Goal: Participate in discussion: Engage in conversation with other users on a specific topic

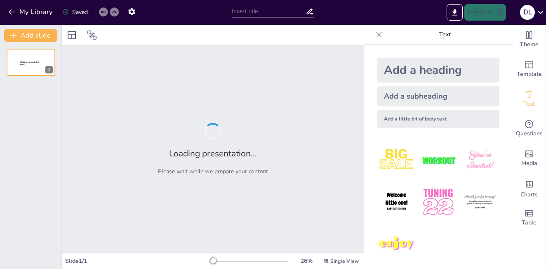
type input "Desarrollo de Competencias a través de la Matriz de Compatibilidad Química en l…"
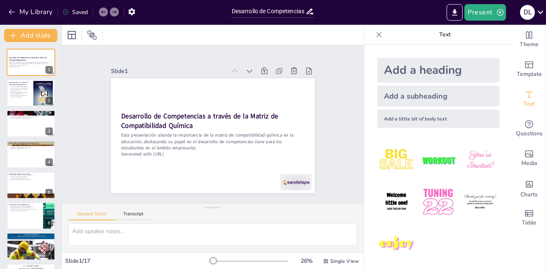
checkbox input "true"
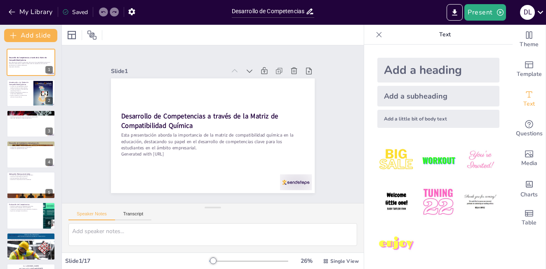
checkbox input "true"
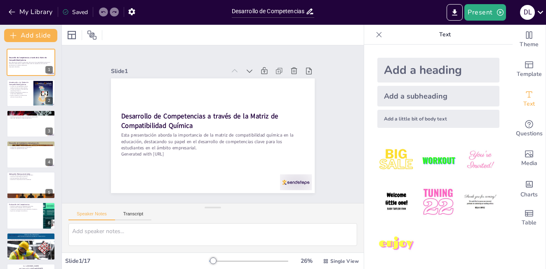
checkbox input "true"
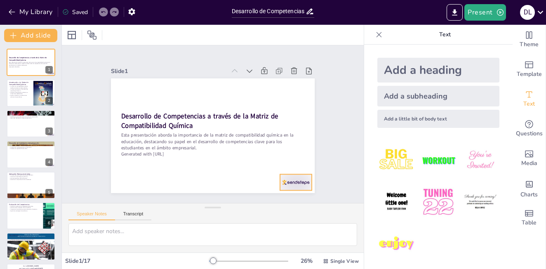
checkbox input "true"
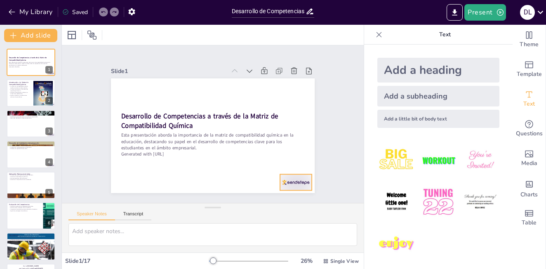
checkbox input "true"
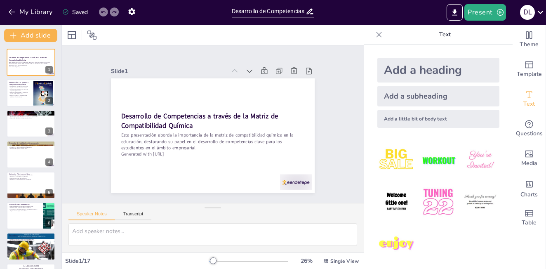
checkbox input "true"
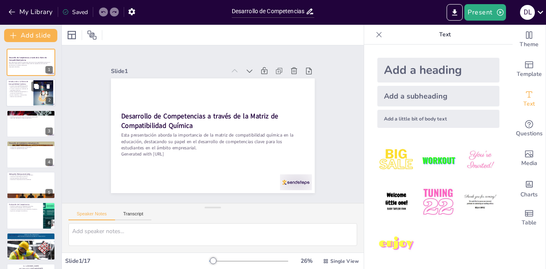
checkbox input "true"
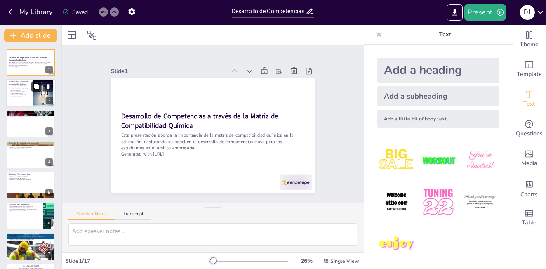
checkbox input "true"
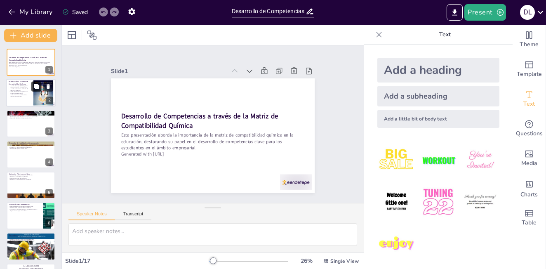
click at [35, 91] on button at bounding box center [36, 87] width 10 height 10
type textarea "La estructura de las clases es fundamental para el aprendizaje. Una buena estru…"
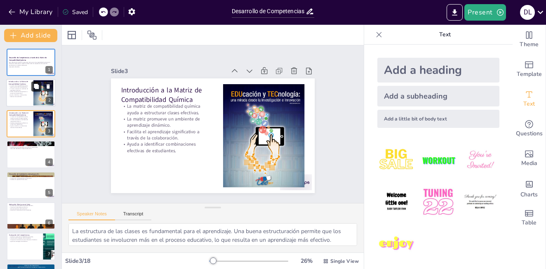
checkbox input "true"
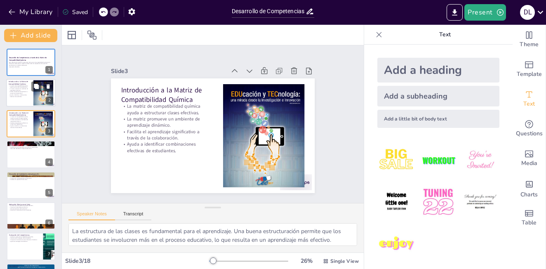
checkbox input "true"
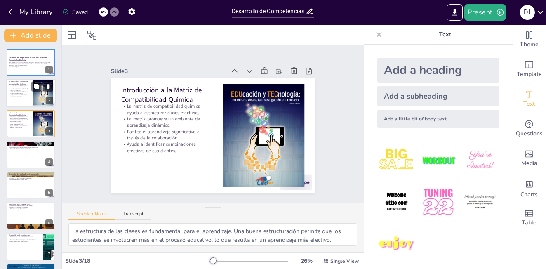
checkbox input "true"
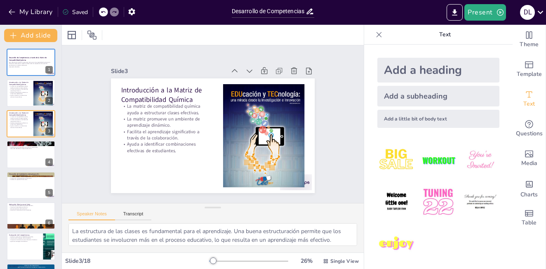
checkbox input "true"
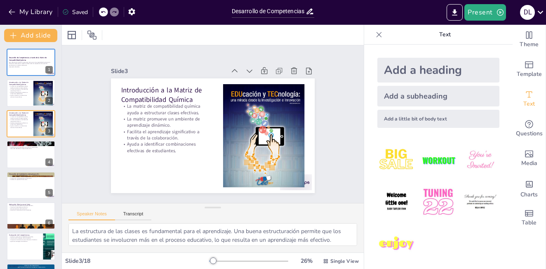
checkbox input "true"
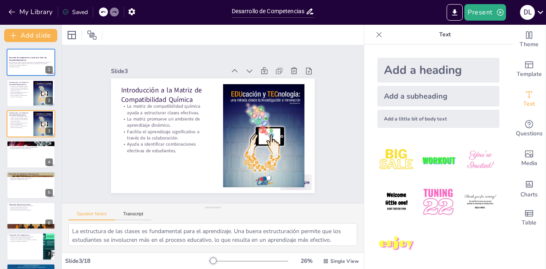
checkbox input "true"
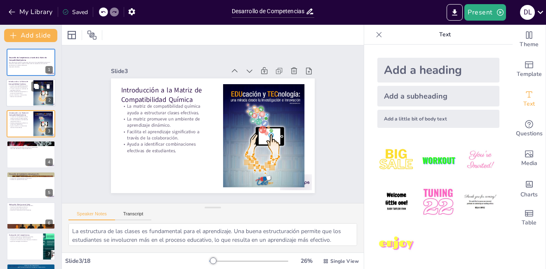
checkbox input "true"
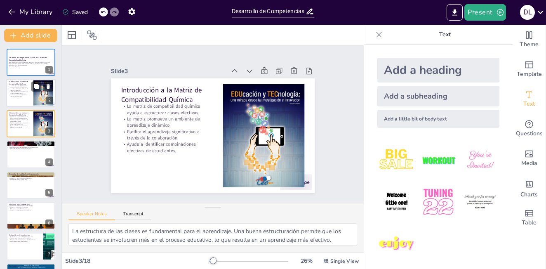
checkbox input "true"
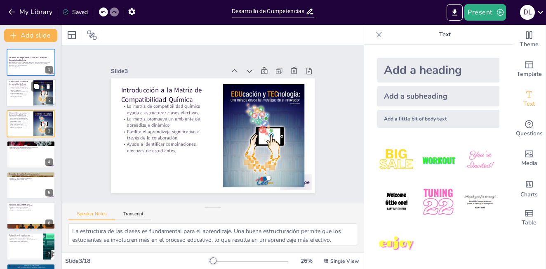
checkbox input "true"
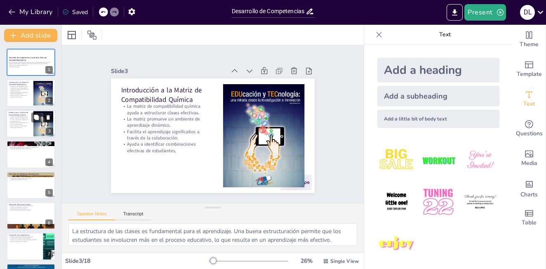
checkbox input "true"
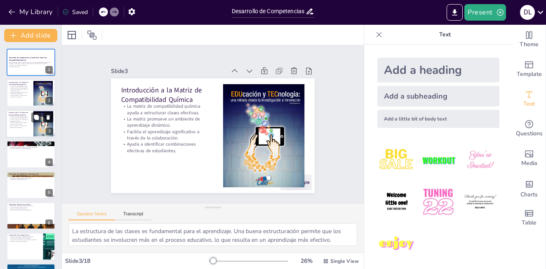
checkbox input "true"
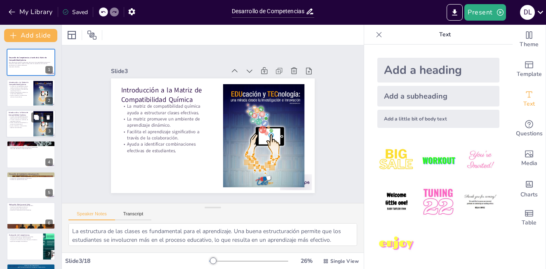
checkbox input "true"
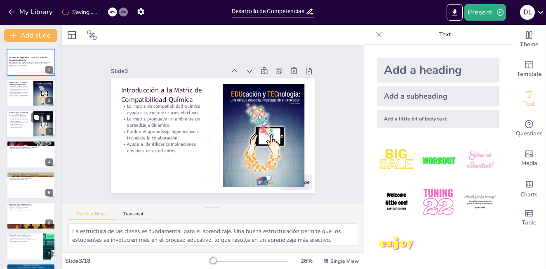
click at [47, 117] on icon at bounding box center [48, 117] width 6 height 6
type textarea "Preparar a los estudiantes para el trabajo en equipo es fundamental en la educa…"
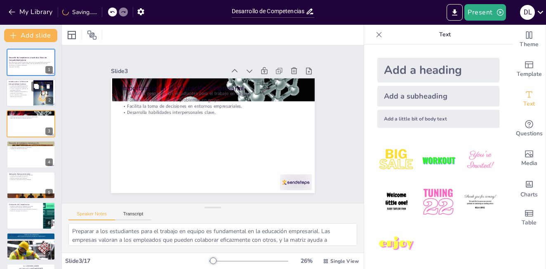
checkbox input "true"
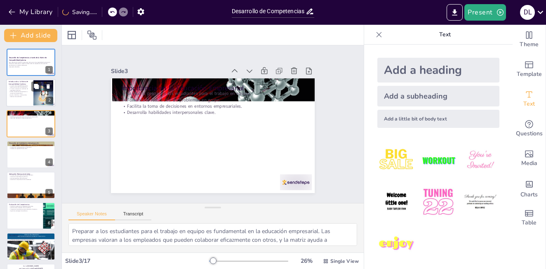
checkbox input "true"
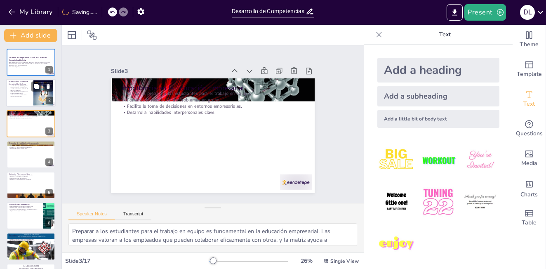
checkbox input "true"
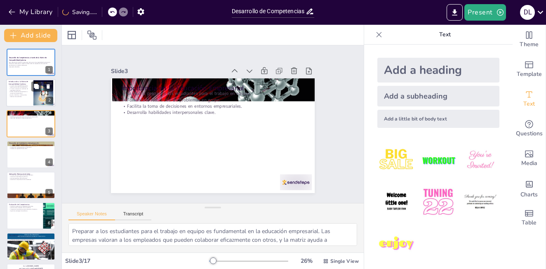
checkbox input "true"
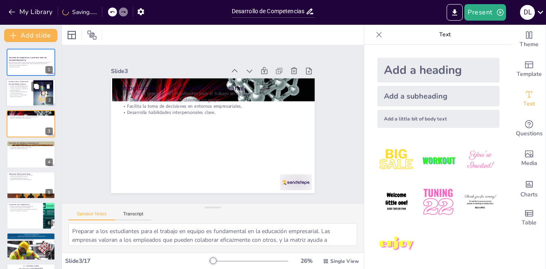
click at [20, 101] on div at bounding box center [30, 93] width 49 height 28
type textarea "La estructura de las clases es fundamental para el aprendizaje. Una buena estru…"
checkbox input "true"
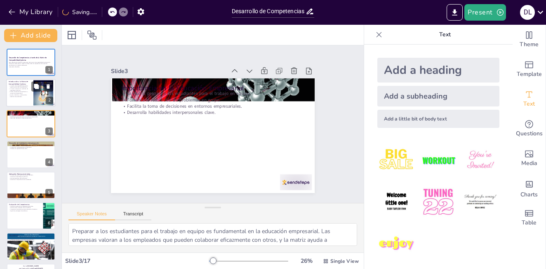
checkbox input "true"
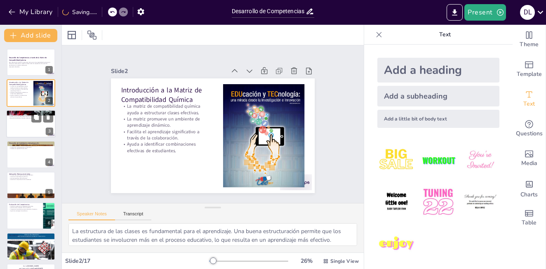
checkbox input "true"
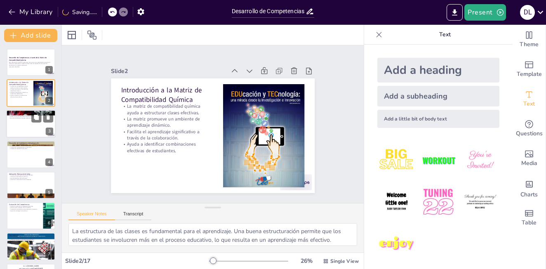
checkbox input "true"
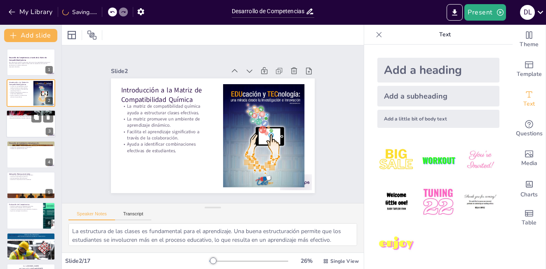
checkbox input "true"
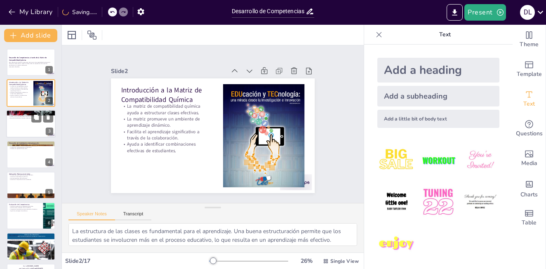
click at [18, 125] on div at bounding box center [30, 124] width 49 height 28
type textarea "Preparar a los estudiantes para el trabajo en equipo es fundamental en la educa…"
checkbox input "true"
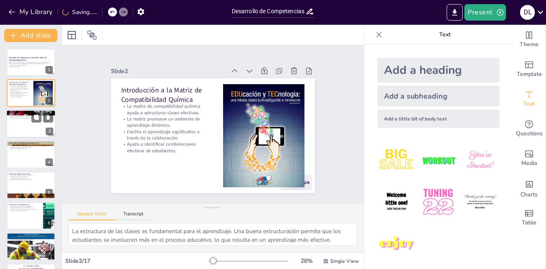
checkbox input "true"
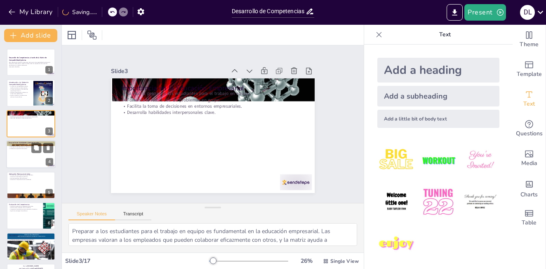
checkbox input "true"
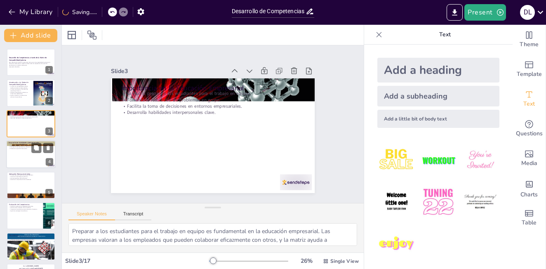
checkbox input "true"
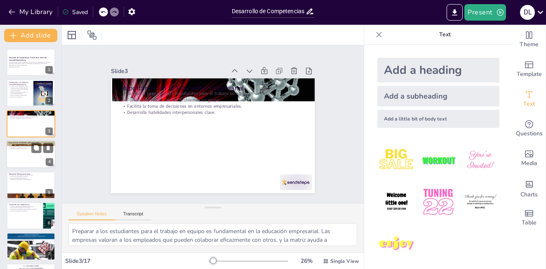
click at [26, 160] on div at bounding box center [30, 154] width 49 height 28
type textarea "La comunicación efectiva es una habilidad fundamental en cualquier entorno. A t…"
checkbox input "true"
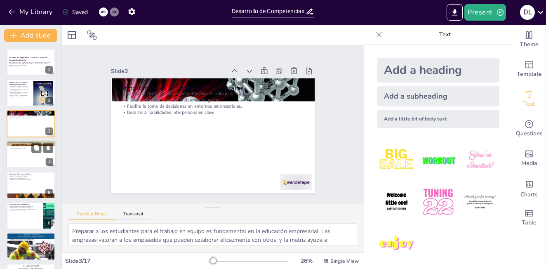
checkbox input "true"
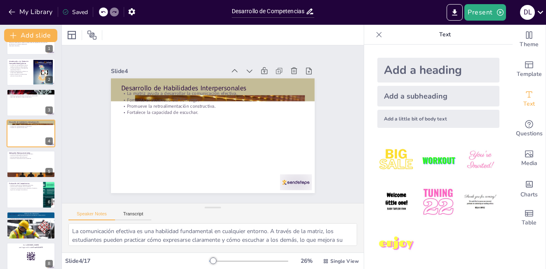
checkbox input "true"
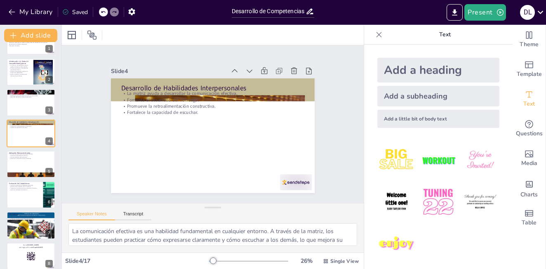
checkbox input "true"
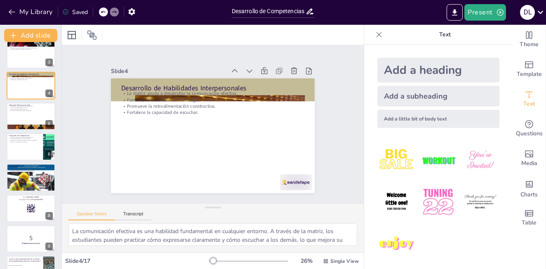
checkbox input "true"
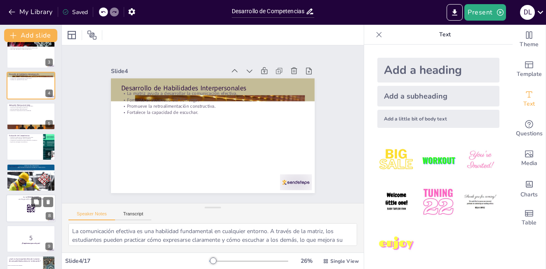
checkbox input "true"
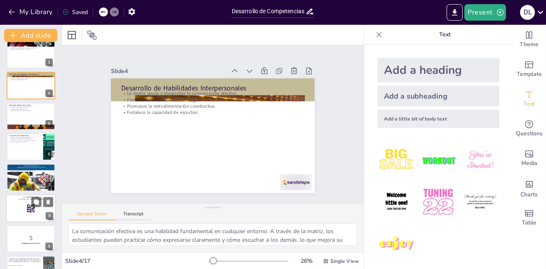
checkbox input "true"
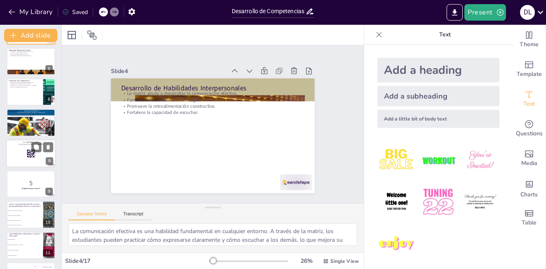
checkbox input "true"
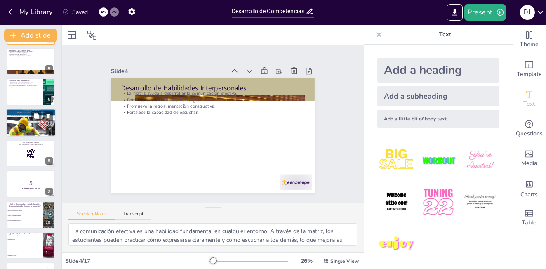
checkbox input "true"
click at [14, 98] on div at bounding box center [30, 92] width 49 height 28
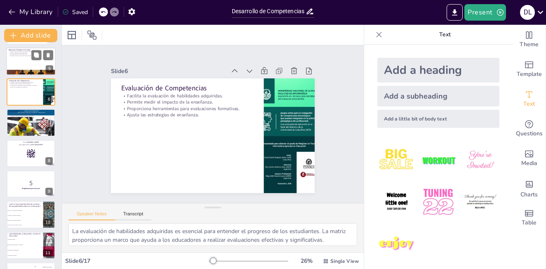
scroll to position [60, 0]
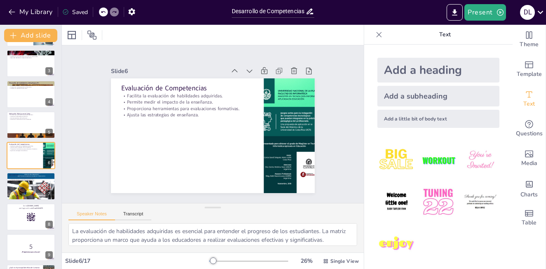
click at [19, 110] on div "Desarrollo de Competencias a través de la Matriz de Compatibilidad Química Esta…" at bounding box center [30, 247] width 61 height 518
click at [18, 117] on p "Simula situaciones del mundo real." at bounding box center [31, 118] width 45 height 2
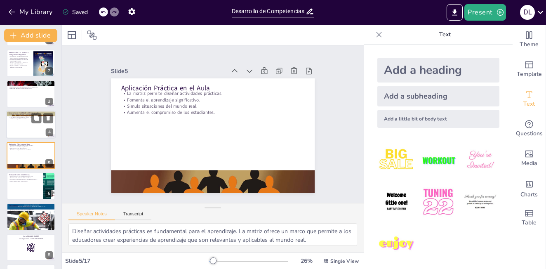
click at [19, 121] on div at bounding box center [30, 125] width 49 height 28
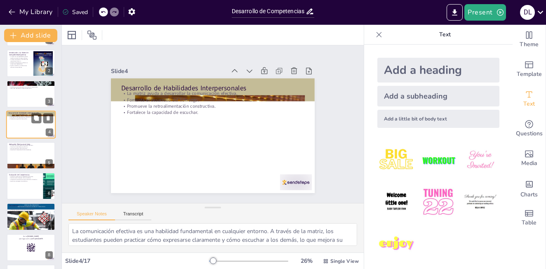
scroll to position [0, 0]
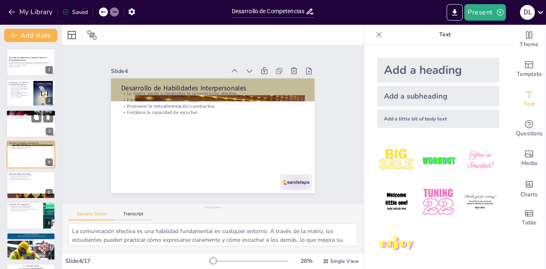
click at [18, 111] on p "Importancia en la Educación Empresarial" at bounding box center [31, 112] width 45 height 2
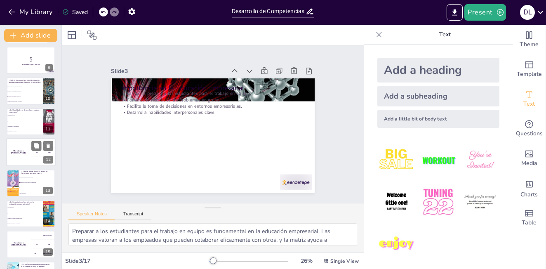
click at [28, 153] on div "The winner is [PERSON_NAME]" at bounding box center [18, 152] width 25 height 28
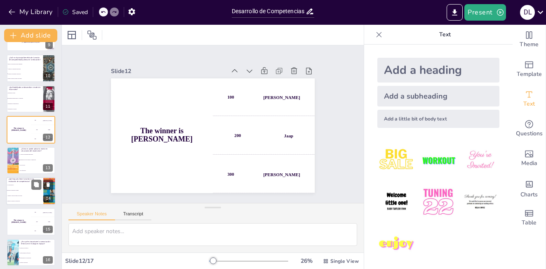
scroll to position [304, 0]
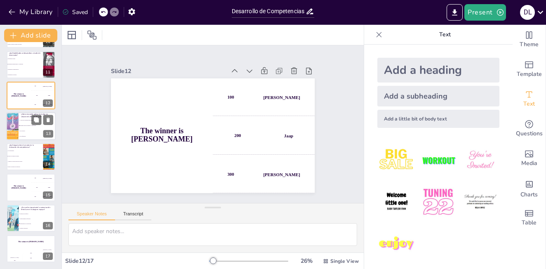
click at [21, 132] on li "Solo en teoría" at bounding box center [37, 130] width 37 height 5
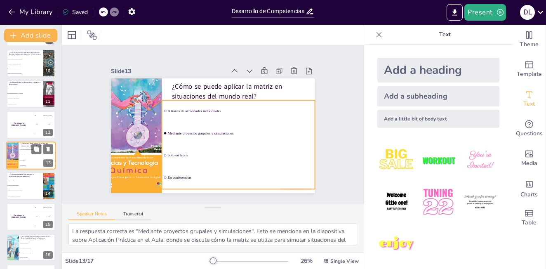
click at [20, 155] on li "Mediante proyectos grupales y simulaciones" at bounding box center [37, 154] width 37 height 5
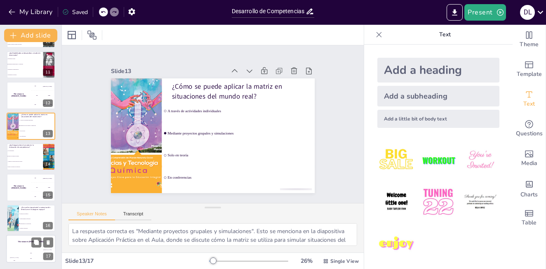
click at [19, 252] on div "Hasan 100" at bounding box center [14, 256] width 16 height 14
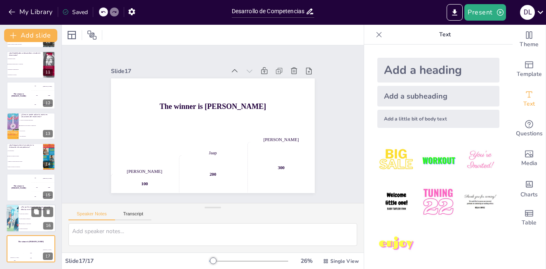
click at [23, 216] on li "Porque aumenta la eficiencia" at bounding box center [37, 218] width 37 height 5
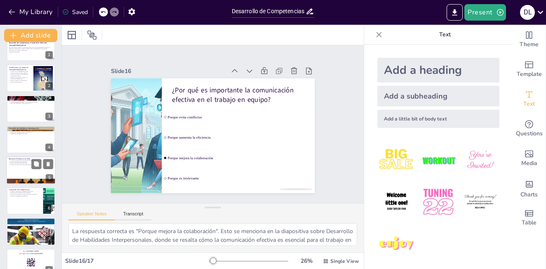
scroll to position [0, 0]
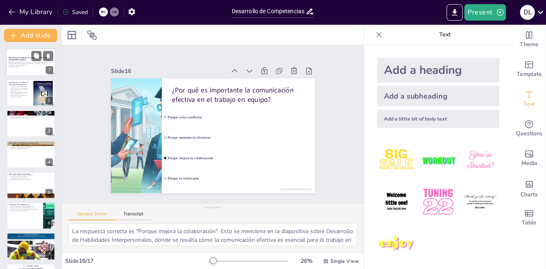
click at [26, 67] on p "Generated with [URL]" at bounding box center [31, 67] width 45 height 2
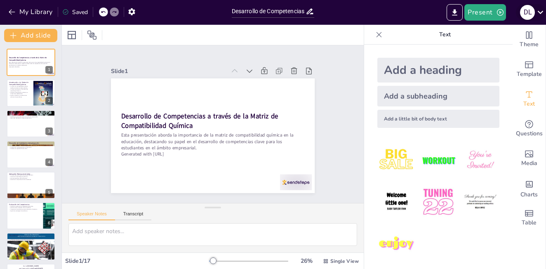
click at [539, 13] on icon at bounding box center [540, 12] width 11 height 11
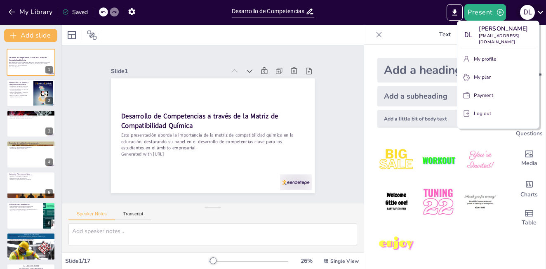
click at [539, 13] on div at bounding box center [273, 134] width 546 height 269
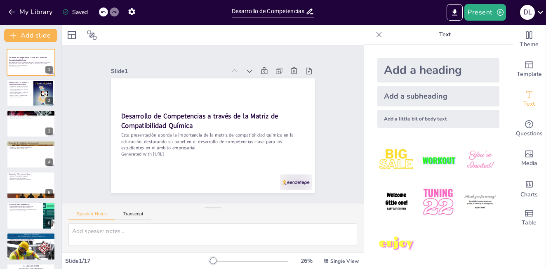
click at [541, 11] on icon at bounding box center [540, 12] width 11 height 11
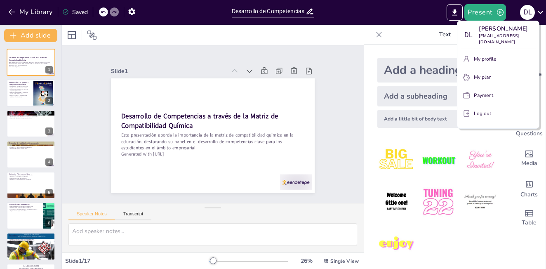
click at [153, 121] on div at bounding box center [273, 134] width 546 height 269
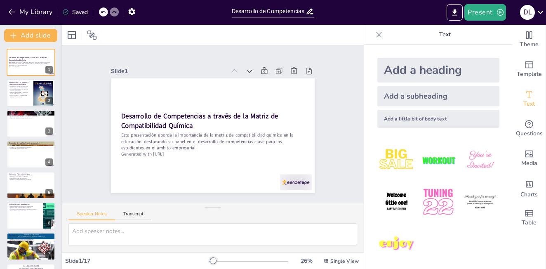
click at [169, 124] on strong "Desarrollo de Competencias a través de la Matriz de Compatibilidad Química" at bounding box center [199, 121] width 157 height 19
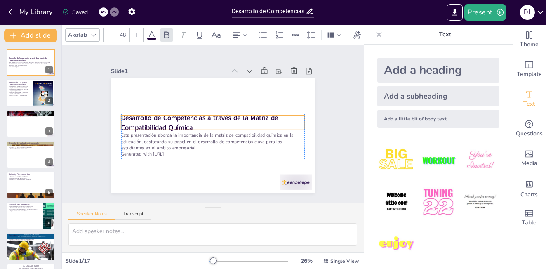
click at [190, 121] on p "Desarrollo de Competencias a través de la Matriz de Compatibilidad Química" at bounding box center [213, 122] width 184 height 19
click at [190, 121] on p "Desarrollo de Competencias a través de la Matriz de Compatibilidad Química" at bounding box center [213, 123] width 184 height 38
click at [195, 120] on p "Desarrollo de Competencias a través de la Matriz de Compatibilidad Química" at bounding box center [213, 122] width 184 height 19
click at [158, 92] on div at bounding box center [213, 135] width 204 height 115
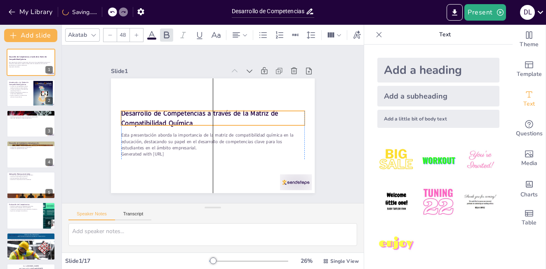
drag, startPoint x: 165, startPoint y: 118, endPoint x: 165, endPoint y: 113, distance: 5.0
click at [165, 113] on strong "Desarrollo de Competencias a través de la Matriz de Compatibilidad Química" at bounding box center [199, 118] width 157 height 19
click at [165, 113] on strong "Desarrollo de Competencias a través de la Matriz de Compatibilidad Química" at bounding box center [199, 117] width 157 height 19
click at [165, 113] on strong "Desarrollo de Competencias a través de la Matriz de Compatibilidad Química" at bounding box center [200, 112] width 158 height 26
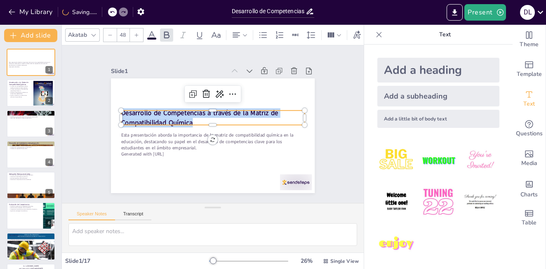
click at [165, 113] on strong "Desarrollo de Competencias a través de la Matriz de Compatibilidad Química" at bounding box center [199, 117] width 157 height 19
copy strong "Desarrollo de Competencias a través de la Matriz de Compatibilidad Química"
click at [214, 112] on strong "Desarrollo de Competencias a través de la Matriz de Compatibilidad Química" at bounding box center [199, 117] width 157 height 19
drag, startPoint x: 187, startPoint y: 118, endPoint x: 115, endPoint y: 111, distance: 71.8
click at [115, 111] on div "Esta presentación aborda la importancia de la matriz de compatibilidad química …" at bounding box center [213, 135] width 204 height 115
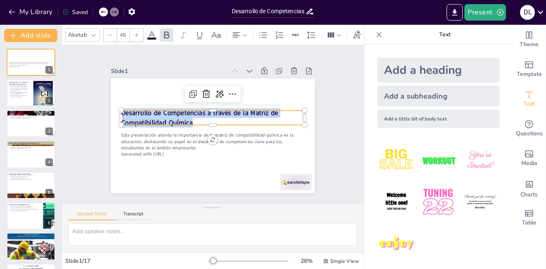
copy strong "Desarrollo de Competencias a través de la Matriz de Compatibilidad Química"
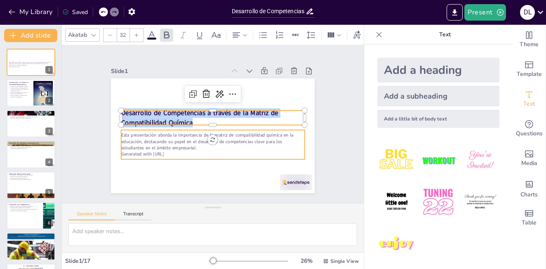
click at [136, 141] on p "Esta presentación aborda la importancia de la matriz de compatibilidad química …" at bounding box center [213, 141] width 184 height 19
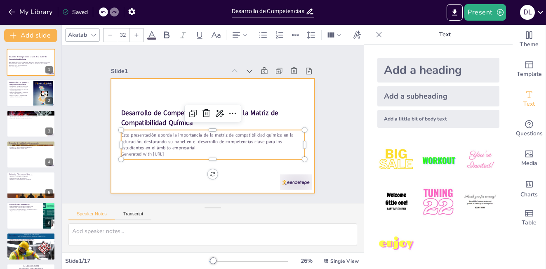
click at [157, 163] on div at bounding box center [213, 135] width 204 height 115
